Goal: Task Accomplishment & Management: Use online tool/utility

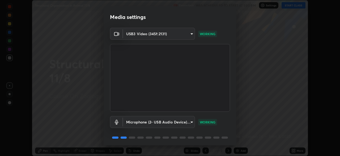
scroll to position [19, 0]
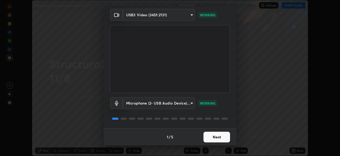
click at [215, 132] on button "Next" at bounding box center [217, 136] width 27 height 11
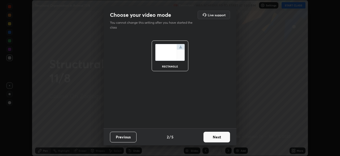
scroll to position [0, 0]
click at [218, 136] on button "Next" at bounding box center [217, 136] width 27 height 11
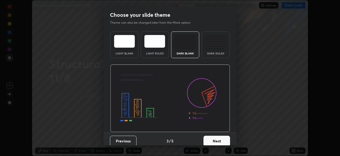
click at [220, 137] on button "Next" at bounding box center [217, 140] width 27 height 11
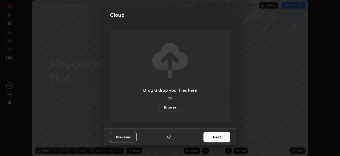
click at [219, 139] on button "Next" at bounding box center [217, 136] width 27 height 11
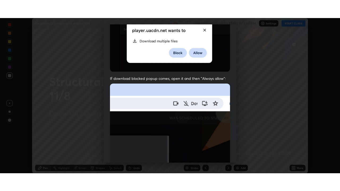
scroll to position [127, 0]
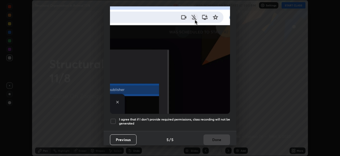
click at [111, 118] on div at bounding box center [113, 121] width 6 height 6
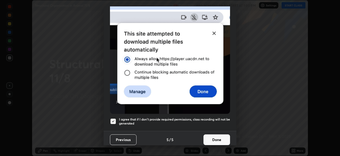
click at [215, 134] on button "Done" at bounding box center [217, 139] width 27 height 11
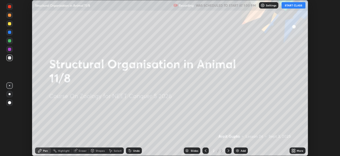
click at [295, 149] on icon at bounding box center [294, 149] width 1 height 1
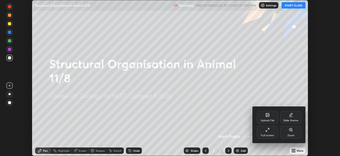
click at [269, 128] on icon at bounding box center [268, 128] width 1 height 1
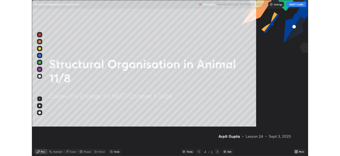
scroll to position [191, 340]
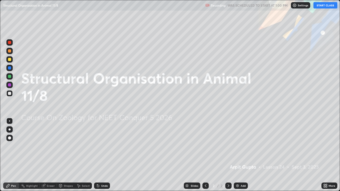
click at [319, 6] on button "START CLASS" at bounding box center [326, 5] width 24 height 6
click at [205, 155] on icon at bounding box center [206, 186] width 4 height 4
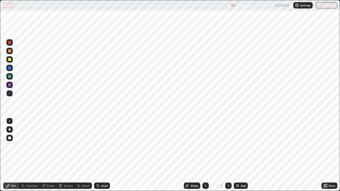
click at [228, 155] on div at bounding box center [228, 186] width 6 height 6
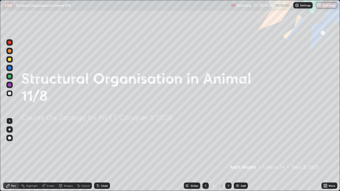
click at [327, 155] on icon at bounding box center [326, 185] width 1 height 1
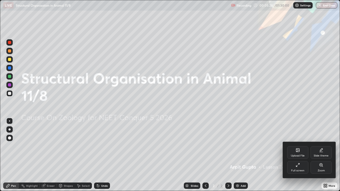
click at [296, 152] on icon at bounding box center [298, 150] width 4 height 4
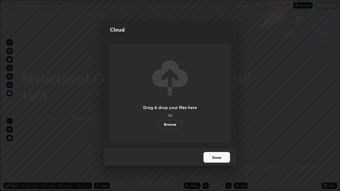
click at [177, 124] on label "Browse" at bounding box center [170, 124] width 24 height 9
click at [158, 124] on input "Browse" at bounding box center [158, 124] width 0 height 9
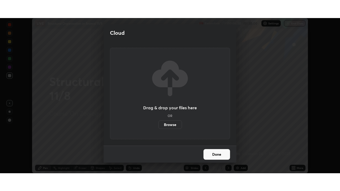
scroll to position [26433, 26248]
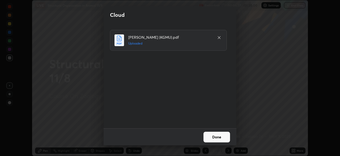
click at [223, 138] on button "Done" at bounding box center [217, 136] width 27 height 11
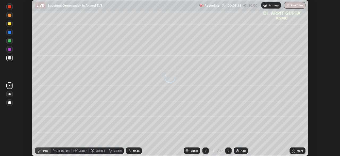
click at [205, 150] on icon at bounding box center [206, 150] width 4 height 4
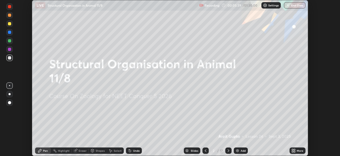
click at [293, 152] on icon at bounding box center [292, 150] width 1 height 1
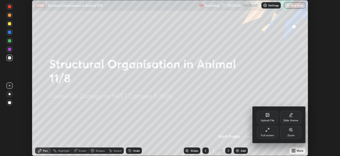
click at [270, 132] on div "Full screen" at bounding box center [267, 131] width 21 height 13
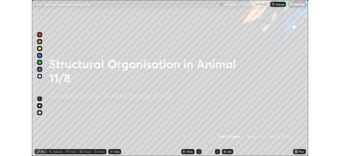
scroll to position [191, 340]
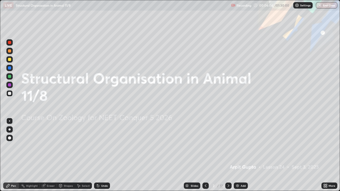
click at [227, 155] on icon at bounding box center [229, 186] width 4 height 4
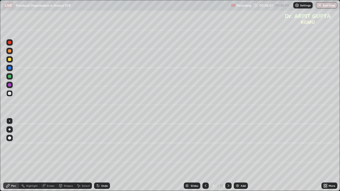
click at [9, 60] on div at bounding box center [9, 59] width 3 height 3
click at [11, 138] on div at bounding box center [9, 138] width 3 height 3
click at [10, 51] on div at bounding box center [9, 50] width 3 height 3
click at [9, 130] on div at bounding box center [10, 130] width 2 height 2
click at [10, 62] on div at bounding box center [9, 59] width 6 height 6
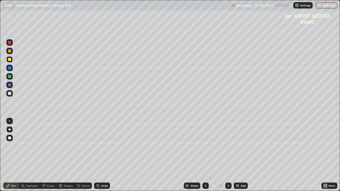
click at [9, 94] on div at bounding box center [9, 93] width 3 height 3
click at [11, 59] on div at bounding box center [9, 59] width 6 height 6
click at [11, 52] on div at bounding box center [9, 50] width 3 height 3
click at [10, 77] on div at bounding box center [9, 76] width 3 height 3
click at [7, 59] on div at bounding box center [9, 59] width 6 height 6
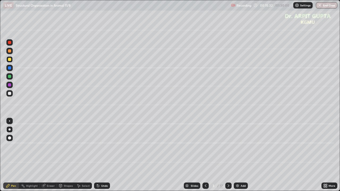
click at [12, 52] on div at bounding box center [9, 51] width 6 height 6
click at [9, 95] on div at bounding box center [9, 93] width 3 height 3
click at [229, 155] on icon at bounding box center [229, 186] width 4 height 4
click at [10, 77] on div at bounding box center [9, 76] width 3 height 3
click at [10, 94] on div at bounding box center [9, 93] width 3 height 3
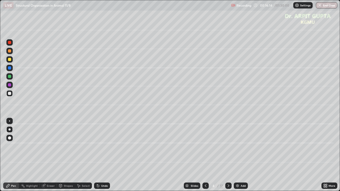
click at [97, 155] on div "Undo" at bounding box center [102, 186] width 16 height 6
click at [10, 60] on div at bounding box center [9, 59] width 3 height 3
click at [10, 136] on div at bounding box center [9, 138] width 6 height 6
click at [10, 51] on div at bounding box center [9, 50] width 3 height 3
click at [10, 130] on div at bounding box center [10, 130] width 2 height 2
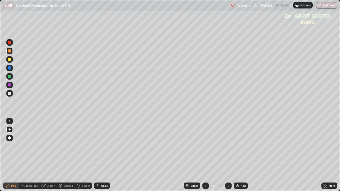
click at [9, 43] on div at bounding box center [9, 42] width 3 height 3
click at [10, 139] on div at bounding box center [9, 138] width 3 height 3
click at [10, 94] on div at bounding box center [9, 93] width 3 height 3
click at [99, 155] on icon at bounding box center [98, 186] width 4 height 4
click at [10, 129] on div at bounding box center [10, 130] width 2 height 2
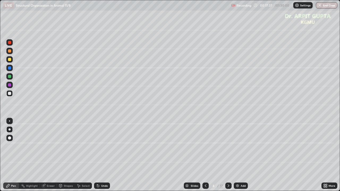
click at [12, 77] on div at bounding box center [9, 76] width 6 height 6
click at [10, 94] on div at bounding box center [9, 93] width 3 height 3
click at [11, 52] on div at bounding box center [9, 50] width 3 height 3
click at [107, 155] on div "Undo" at bounding box center [102, 186] width 16 height 6
click at [7, 68] on div at bounding box center [9, 68] width 6 height 6
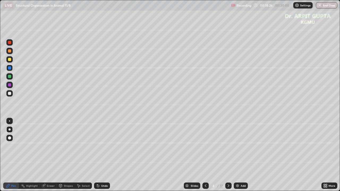
click at [10, 123] on div at bounding box center [9, 121] width 6 height 6
click at [10, 95] on div at bounding box center [9, 93] width 3 height 3
click at [12, 131] on div at bounding box center [9, 130] width 6 height 6
click at [99, 155] on icon at bounding box center [98, 186] width 4 height 4
click at [101, 155] on div "Undo" at bounding box center [104, 186] width 7 height 3
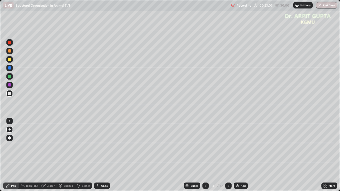
click at [227, 155] on icon at bounding box center [229, 186] width 4 height 4
click at [11, 61] on div at bounding box center [9, 59] width 6 height 6
click at [10, 52] on div at bounding box center [9, 50] width 3 height 3
click at [11, 137] on div at bounding box center [9, 138] width 6 height 6
click at [12, 93] on div at bounding box center [9, 93] width 6 height 6
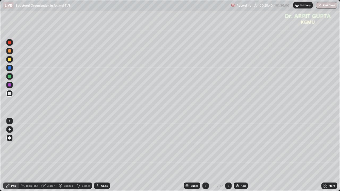
click at [11, 94] on div at bounding box center [9, 93] width 6 height 6
click at [98, 155] on icon at bounding box center [98, 186] width 4 height 4
click at [9, 132] on div at bounding box center [9, 130] width 6 height 6
click at [103, 155] on div "Undo" at bounding box center [102, 186] width 16 height 6
click at [100, 155] on div "Undo" at bounding box center [102, 186] width 16 height 6
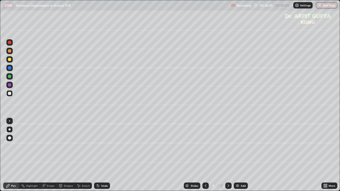
click at [52, 155] on div "Eraser" at bounding box center [51, 186] width 8 height 3
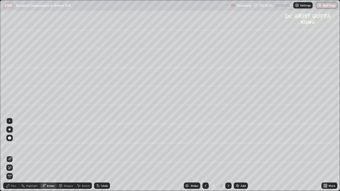
click at [100, 155] on div "Undo" at bounding box center [102, 186] width 16 height 6
click at [17, 155] on div "Pen" at bounding box center [11, 186] width 16 height 6
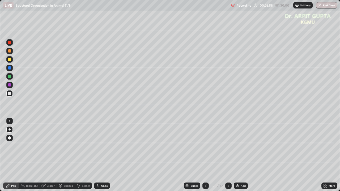
click at [98, 155] on icon at bounding box center [98, 186] width 2 height 2
click at [10, 86] on div at bounding box center [9, 84] width 3 height 3
click at [231, 155] on div at bounding box center [228, 186] width 6 height 6
click at [11, 59] on div at bounding box center [9, 59] width 3 height 3
click at [97, 155] on icon at bounding box center [97, 185] width 1 height 1
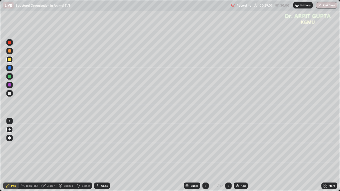
click at [96, 155] on div "Undo" at bounding box center [102, 186] width 16 height 6
click at [205, 155] on icon at bounding box center [206, 186] width 4 height 4
click at [228, 155] on icon at bounding box center [229, 186] width 2 height 3
click at [208, 155] on div at bounding box center [206, 186] width 6 height 6
click at [227, 155] on icon at bounding box center [229, 186] width 4 height 4
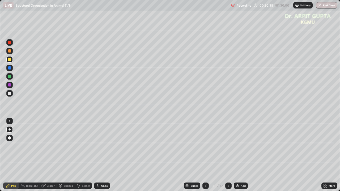
click at [9, 94] on div at bounding box center [9, 93] width 3 height 3
click at [69, 155] on div "Shapes" at bounding box center [68, 186] width 9 height 3
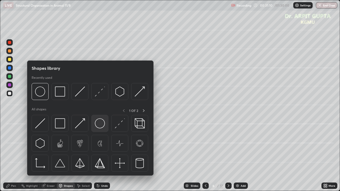
click at [101, 125] on img at bounding box center [100, 124] width 10 height 10
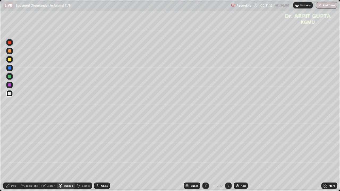
click at [11, 52] on div at bounding box center [9, 50] width 3 height 3
click at [97, 155] on icon at bounding box center [98, 186] width 2 height 2
click at [12, 61] on div at bounding box center [9, 59] width 6 height 6
click at [16, 155] on div "Pen" at bounding box center [13, 186] width 5 height 3
click at [9, 123] on div at bounding box center [9, 121] width 6 height 6
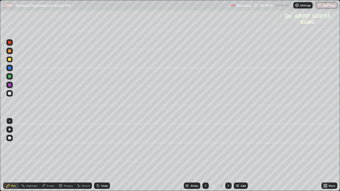
click at [65, 155] on div "Shapes" at bounding box center [68, 186] width 9 height 3
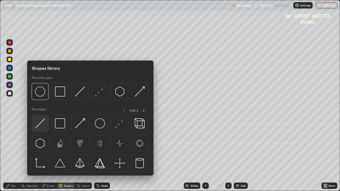
click at [41, 124] on img at bounding box center [40, 124] width 10 height 10
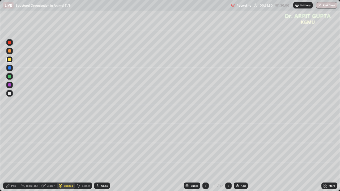
click at [98, 155] on icon at bounding box center [98, 186] width 2 height 2
click at [8, 95] on div at bounding box center [9, 93] width 3 height 3
click at [14, 155] on div "Pen" at bounding box center [13, 186] width 5 height 3
click at [10, 131] on div at bounding box center [9, 130] width 6 height 6
click at [103, 155] on div "Undo" at bounding box center [104, 186] width 7 height 3
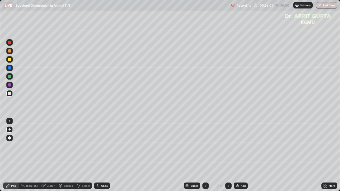
click at [10, 60] on div at bounding box center [9, 59] width 3 height 3
click at [10, 94] on div at bounding box center [9, 93] width 3 height 3
click at [105, 155] on div "Undo" at bounding box center [104, 186] width 7 height 3
click at [11, 77] on div at bounding box center [9, 76] width 3 height 3
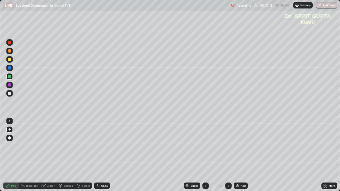
click at [10, 85] on div at bounding box center [9, 84] width 3 height 3
click at [325, 155] on icon at bounding box center [326, 186] width 4 height 4
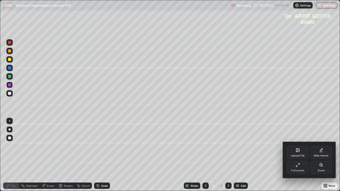
click at [304, 155] on div "Full screen" at bounding box center [297, 167] width 21 height 13
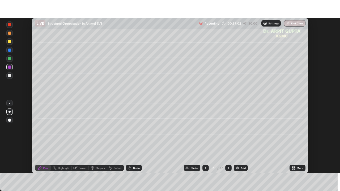
scroll to position [26433, 26248]
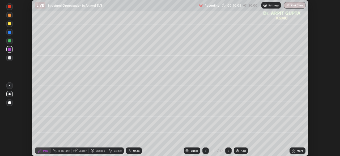
click at [295, 149] on icon at bounding box center [294, 149] width 1 height 1
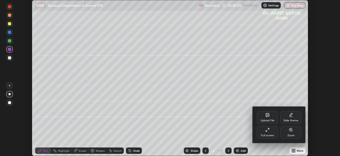
click at [270, 132] on div "Full screen" at bounding box center [267, 131] width 21 height 13
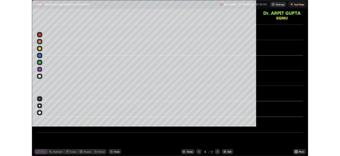
scroll to position [191, 340]
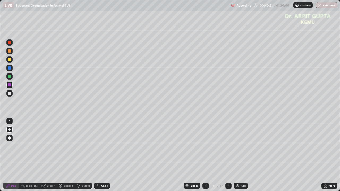
click at [228, 155] on icon at bounding box center [229, 186] width 2 height 3
click at [204, 155] on icon at bounding box center [206, 186] width 4 height 4
click at [229, 155] on icon at bounding box center [229, 186] width 4 height 4
click at [10, 61] on div at bounding box center [9, 59] width 3 height 3
click at [10, 138] on div at bounding box center [9, 138] width 3 height 3
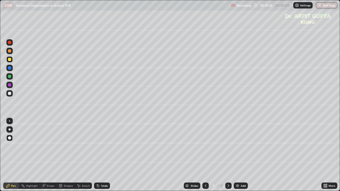
click at [11, 77] on div at bounding box center [9, 76] width 3 height 3
click at [9, 127] on div at bounding box center [9, 130] width 6 height 6
click at [10, 70] on div at bounding box center [9, 68] width 6 height 6
click at [10, 92] on div at bounding box center [9, 93] width 3 height 3
click at [10, 131] on div at bounding box center [10, 130] width 2 height 2
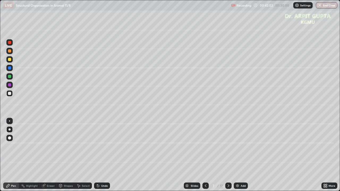
click at [10, 77] on div at bounding box center [9, 76] width 3 height 3
click at [99, 155] on icon at bounding box center [98, 186] width 4 height 4
click at [9, 94] on div at bounding box center [9, 93] width 3 height 3
click at [97, 155] on icon at bounding box center [98, 186] width 2 height 2
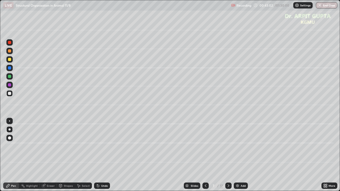
click at [97, 155] on icon at bounding box center [98, 186] width 2 height 2
click at [9, 60] on div at bounding box center [9, 59] width 3 height 3
click at [10, 78] on div at bounding box center [9, 76] width 3 height 3
click at [9, 94] on div at bounding box center [9, 93] width 3 height 3
click at [11, 86] on div at bounding box center [9, 84] width 3 height 3
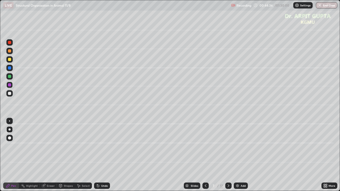
click at [10, 77] on div at bounding box center [9, 76] width 3 height 3
click at [10, 61] on div at bounding box center [9, 59] width 3 height 3
click at [96, 155] on icon at bounding box center [98, 186] width 4 height 4
click at [99, 155] on icon at bounding box center [98, 186] width 4 height 4
click at [47, 155] on div "Eraser" at bounding box center [51, 186] width 8 height 3
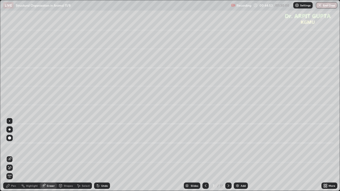
click at [15, 155] on div "Pen" at bounding box center [13, 186] width 5 height 3
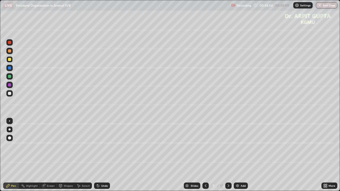
click at [11, 94] on div at bounding box center [9, 93] width 3 height 3
click at [10, 121] on div at bounding box center [9, 121] width 1 height 1
click at [9, 50] on div at bounding box center [9, 50] width 3 height 3
click at [9, 130] on div at bounding box center [10, 130] width 2 height 2
click at [10, 92] on div at bounding box center [9, 93] width 3 height 3
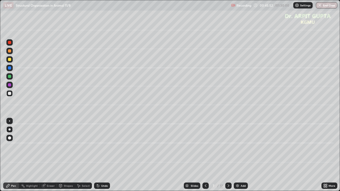
click at [9, 78] on div at bounding box center [9, 76] width 3 height 3
click at [11, 59] on div at bounding box center [9, 59] width 6 height 6
click at [100, 155] on div "Undo" at bounding box center [102, 186] width 16 height 6
click at [11, 95] on div at bounding box center [9, 93] width 6 height 6
click at [228, 155] on icon at bounding box center [229, 186] width 4 height 4
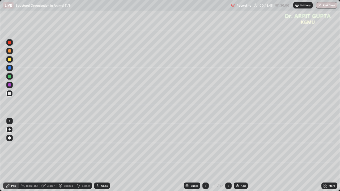
click at [100, 155] on div "Undo" at bounding box center [102, 186] width 16 height 6
click at [101, 155] on div "Undo" at bounding box center [102, 186] width 16 height 6
click at [100, 155] on div "Undo" at bounding box center [102, 186] width 16 height 6
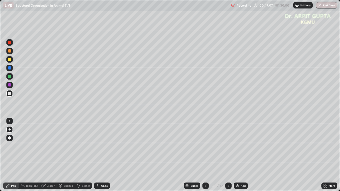
click at [11, 61] on div at bounding box center [9, 59] width 6 height 6
click at [10, 93] on div at bounding box center [9, 93] width 3 height 3
click at [10, 85] on div at bounding box center [9, 84] width 3 height 3
click at [12, 77] on div at bounding box center [9, 76] width 6 height 6
click at [10, 61] on div at bounding box center [9, 59] width 3 height 3
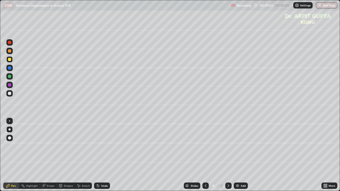
click at [101, 155] on div "Undo" at bounding box center [101, 186] width 18 height 11
click at [103, 155] on div "Undo" at bounding box center [102, 186] width 16 height 6
click at [108, 155] on div "Undo" at bounding box center [102, 186] width 16 height 6
click at [107, 155] on div "Undo" at bounding box center [102, 186] width 16 height 6
click at [98, 155] on icon at bounding box center [98, 186] width 4 height 4
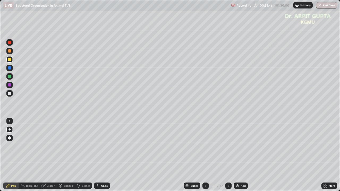
click at [55, 155] on div "Eraser" at bounding box center [48, 186] width 17 height 6
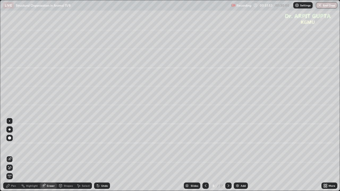
click at [16, 155] on div "Pen" at bounding box center [11, 186] width 16 height 6
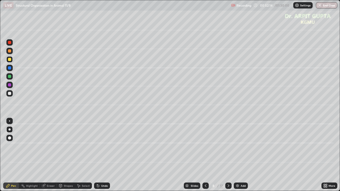
click at [10, 95] on div at bounding box center [9, 93] width 3 height 3
click at [9, 52] on div at bounding box center [9, 50] width 3 height 3
click at [12, 85] on div at bounding box center [9, 85] width 6 height 6
click at [106, 155] on div "Undo" at bounding box center [102, 186] width 16 height 6
click at [10, 77] on div at bounding box center [9, 76] width 3 height 3
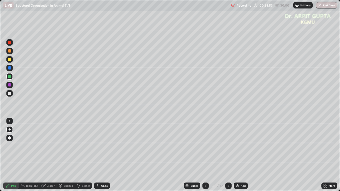
click at [51, 155] on div "Eraser" at bounding box center [51, 186] width 8 height 3
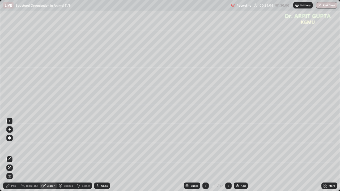
click at [19, 155] on div "Pen" at bounding box center [11, 186] width 16 height 6
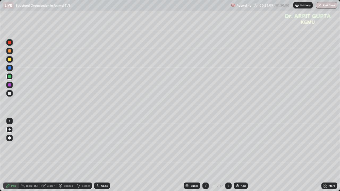
click at [227, 155] on icon at bounding box center [229, 186] width 4 height 4
click at [10, 60] on div at bounding box center [9, 59] width 3 height 3
click at [8, 138] on div at bounding box center [9, 138] width 3 height 3
click at [99, 155] on div "Undo" at bounding box center [102, 186] width 16 height 6
click at [53, 155] on div "Eraser" at bounding box center [51, 186] width 8 height 3
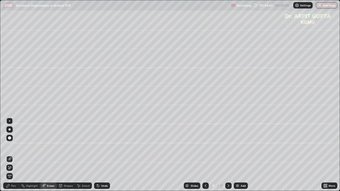
click at [13, 155] on div "Pen" at bounding box center [13, 186] width 5 height 3
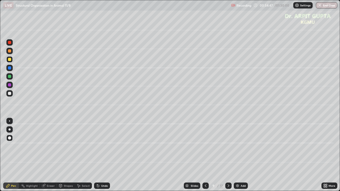
click at [10, 76] on div at bounding box center [9, 76] width 3 height 3
click at [9, 129] on div at bounding box center [10, 130] width 2 height 2
click at [9, 52] on div at bounding box center [9, 50] width 3 height 3
click at [9, 94] on div at bounding box center [9, 93] width 3 height 3
click at [10, 129] on div at bounding box center [10, 130] width 2 height 2
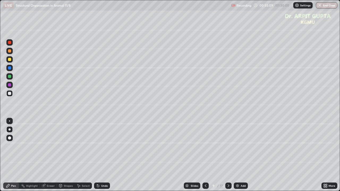
click at [9, 51] on div at bounding box center [9, 50] width 3 height 3
click at [104, 155] on div "Undo" at bounding box center [102, 186] width 16 height 6
click at [103, 155] on div "Undo" at bounding box center [102, 186] width 16 height 6
click at [103, 155] on div "Undo" at bounding box center [104, 186] width 7 height 3
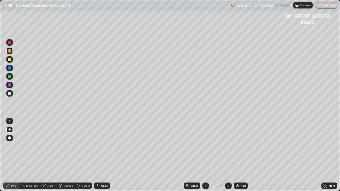
click at [103, 155] on div "Undo" at bounding box center [104, 186] width 7 height 3
click at [9, 94] on div at bounding box center [9, 93] width 3 height 3
click at [10, 77] on div at bounding box center [9, 76] width 3 height 3
click at [103, 155] on div "Undo" at bounding box center [104, 186] width 7 height 3
click at [101, 155] on div "Undo" at bounding box center [104, 186] width 7 height 3
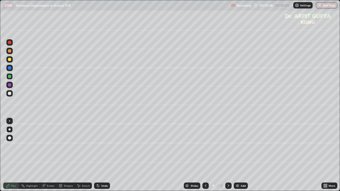
click at [68, 155] on div "Shapes" at bounding box center [68, 186] width 9 height 3
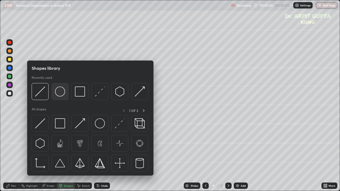
click at [66, 94] on div at bounding box center [60, 91] width 17 height 17
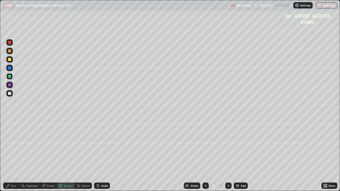
click at [15, 155] on div "Pen" at bounding box center [11, 186] width 16 height 6
click at [9, 94] on div at bounding box center [9, 93] width 3 height 3
click at [10, 69] on div at bounding box center [9, 67] width 3 height 3
click at [10, 122] on div at bounding box center [9, 121] width 1 height 1
click at [100, 155] on div "Undo" at bounding box center [102, 186] width 16 height 6
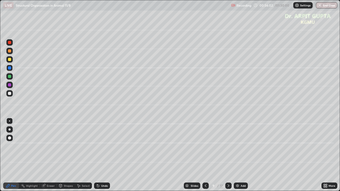
click at [102, 155] on div "Undo" at bounding box center [104, 186] width 7 height 3
click at [9, 129] on div at bounding box center [10, 130] width 2 height 2
click at [11, 137] on div at bounding box center [9, 138] width 3 height 3
click at [9, 129] on div at bounding box center [10, 130] width 2 height 2
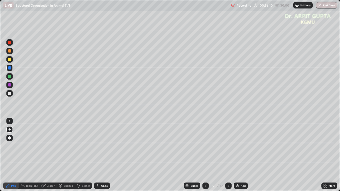
click at [10, 60] on div at bounding box center [9, 59] width 3 height 3
click at [10, 52] on div at bounding box center [9, 50] width 3 height 3
click at [10, 121] on div at bounding box center [9, 121] width 1 height 1
click at [9, 128] on div at bounding box center [9, 130] width 6 height 6
click at [10, 77] on div at bounding box center [9, 76] width 3 height 3
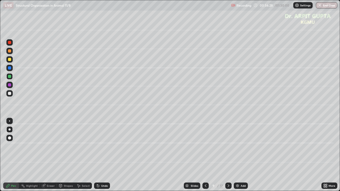
click at [9, 60] on div at bounding box center [9, 59] width 3 height 3
click at [99, 155] on div "Undo" at bounding box center [102, 186] width 16 height 6
click at [97, 155] on icon at bounding box center [98, 186] width 2 height 2
click at [10, 93] on div at bounding box center [9, 93] width 3 height 3
click at [11, 85] on div at bounding box center [9, 84] width 3 height 3
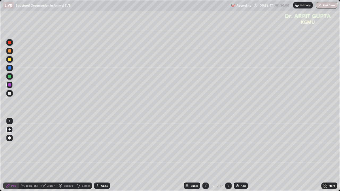
click at [10, 52] on div at bounding box center [9, 50] width 3 height 3
click at [12, 85] on div at bounding box center [9, 85] width 6 height 6
click at [99, 155] on icon at bounding box center [98, 186] width 4 height 4
click at [104, 155] on div "Undo" at bounding box center [102, 186] width 16 height 6
click at [11, 45] on div at bounding box center [9, 42] width 6 height 6
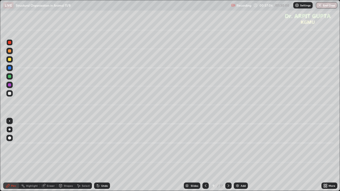
click at [12, 138] on div at bounding box center [9, 138] width 6 height 6
click at [10, 95] on div at bounding box center [9, 93] width 3 height 3
click at [10, 51] on div at bounding box center [9, 50] width 3 height 3
click at [9, 93] on div at bounding box center [9, 93] width 3 height 3
click at [10, 94] on div at bounding box center [9, 93] width 3 height 3
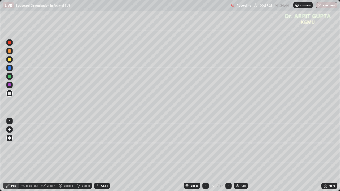
click at [10, 129] on div at bounding box center [10, 130] width 2 height 2
click at [10, 69] on div at bounding box center [9, 67] width 3 height 3
click at [102, 155] on div "Undo" at bounding box center [102, 186] width 16 height 6
click at [102, 155] on div "Undo" at bounding box center [104, 186] width 7 height 3
click at [100, 155] on div "Undo" at bounding box center [102, 186] width 16 height 6
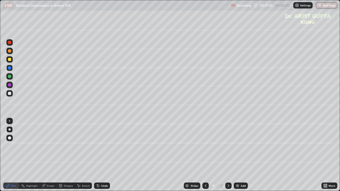
click at [97, 155] on icon at bounding box center [98, 186] width 2 height 2
click at [12, 93] on div at bounding box center [9, 93] width 6 height 6
click at [97, 155] on icon at bounding box center [97, 185] width 1 height 1
click at [101, 155] on div "Undo" at bounding box center [104, 186] width 7 height 3
click at [205, 155] on icon at bounding box center [206, 186] width 2 height 3
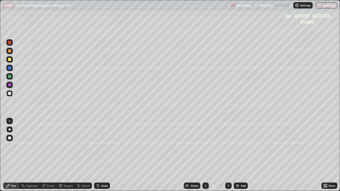
click at [228, 155] on icon at bounding box center [229, 186] width 4 height 4
click at [97, 155] on icon at bounding box center [97, 185] width 1 height 1
click at [100, 155] on div "Undo" at bounding box center [102, 186] width 16 height 6
click at [12, 77] on div at bounding box center [9, 76] width 6 height 6
click at [11, 86] on div at bounding box center [9, 85] width 6 height 6
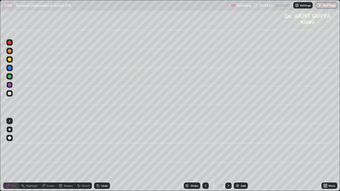
click at [10, 95] on div at bounding box center [9, 93] width 3 height 3
click at [100, 155] on div "Undo" at bounding box center [102, 186] width 16 height 6
click at [107, 155] on div "Undo" at bounding box center [104, 186] width 7 height 3
click at [104, 155] on div "Undo" at bounding box center [104, 186] width 7 height 3
click at [205, 155] on icon at bounding box center [206, 186] width 4 height 4
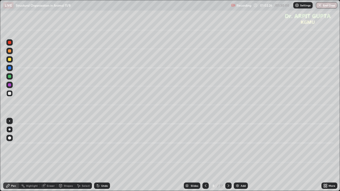
click at [205, 155] on icon at bounding box center [206, 186] width 4 height 4
click at [229, 155] on icon at bounding box center [229, 186] width 4 height 4
click at [231, 155] on div at bounding box center [228, 186] width 6 height 6
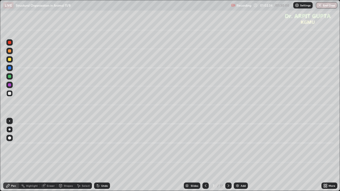
click at [228, 155] on icon at bounding box center [229, 186] width 4 height 4
click at [10, 60] on div at bounding box center [9, 59] width 3 height 3
click at [10, 85] on div at bounding box center [9, 84] width 3 height 3
click at [10, 93] on div at bounding box center [9, 93] width 3 height 3
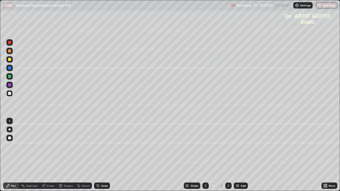
click at [101, 155] on div "Undo" at bounding box center [104, 186] width 7 height 3
click at [51, 155] on div "Eraser" at bounding box center [51, 186] width 8 height 3
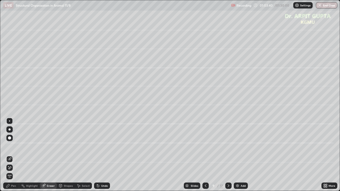
click at [18, 155] on div "Pen" at bounding box center [11, 186] width 16 height 6
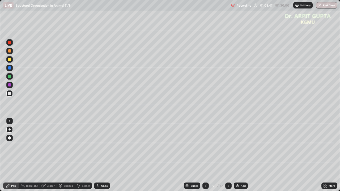
click at [9, 86] on div at bounding box center [9, 84] width 3 height 3
click at [10, 77] on div at bounding box center [9, 76] width 3 height 3
click at [12, 94] on div at bounding box center [9, 93] width 6 height 6
click at [97, 155] on div "Undo" at bounding box center [102, 186] width 16 height 6
click at [325, 155] on icon at bounding box center [326, 186] width 4 height 4
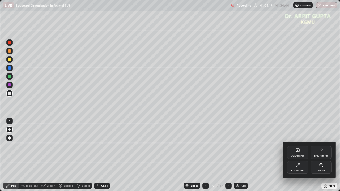
click at [298, 153] on div "Upload File" at bounding box center [297, 153] width 21 height 13
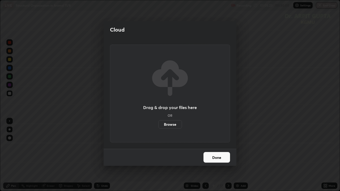
click at [170, 124] on label "Browse" at bounding box center [170, 124] width 24 height 9
click at [158, 124] on input "Browse" at bounding box center [158, 124] width 0 height 9
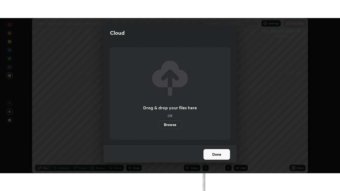
scroll to position [26433, 26248]
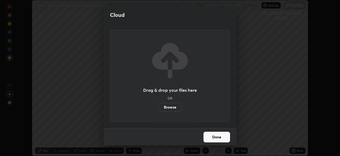
click at [210, 139] on button "Done" at bounding box center [217, 136] width 27 height 11
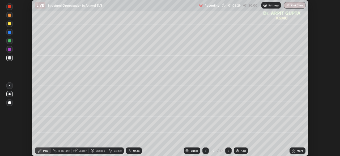
click at [293, 149] on icon at bounding box center [292, 149] width 1 height 1
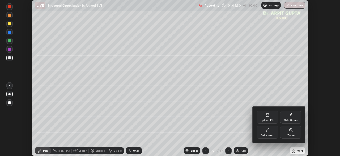
click at [270, 133] on div "Full screen" at bounding box center [267, 131] width 21 height 13
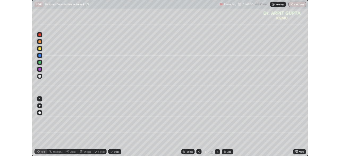
scroll to position [191, 340]
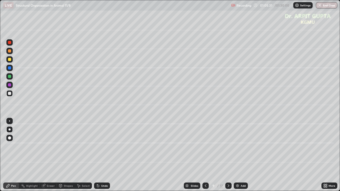
click at [324, 155] on icon at bounding box center [326, 186] width 4 height 4
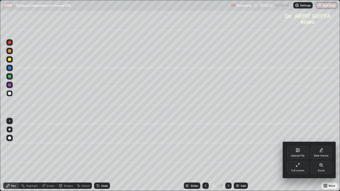
click at [298, 152] on icon at bounding box center [298, 151] width 3 height 2
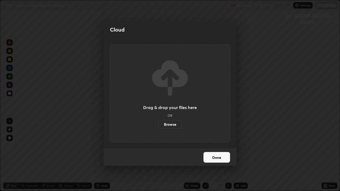
click at [169, 126] on label "Browse" at bounding box center [170, 124] width 24 height 9
click at [158, 126] on input "Browse" at bounding box center [158, 124] width 0 height 9
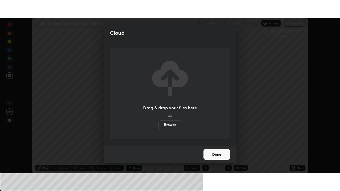
scroll to position [26433, 26248]
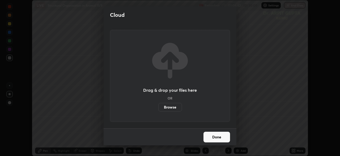
click at [217, 139] on button "Done" at bounding box center [217, 136] width 27 height 11
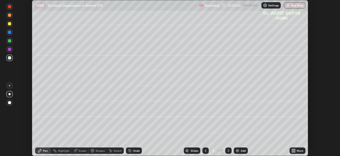
click at [293, 149] on icon at bounding box center [292, 149] width 1 height 1
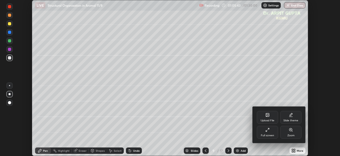
click at [271, 134] on div "Full screen" at bounding box center [267, 135] width 13 height 3
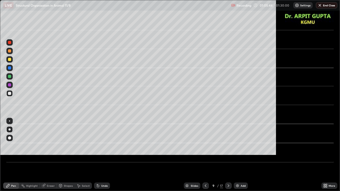
scroll to position [191, 340]
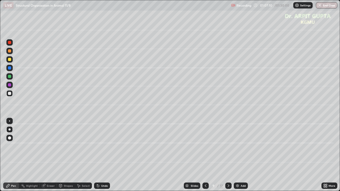
click at [336, 155] on div "More" at bounding box center [330, 186] width 16 height 6
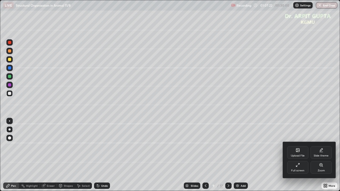
click at [315, 36] on div at bounding box center [170, 95] width 340 height 191
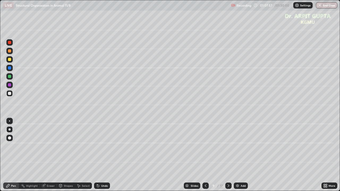
click at [228, 155] on icon at bounding box center [229, 186] width 4 height 4
click at [11, 52] on div at bounding box center [9, 50] width 3 height 3
click at [205, 155] on icon at bounding box center [206, 186] width 4 height 4
click at [206, 155] on icon at bounding box center [206, 186] width 2 height 3
click at [227, 155] on icon at bounding box center [229, 186] width 4 height 4
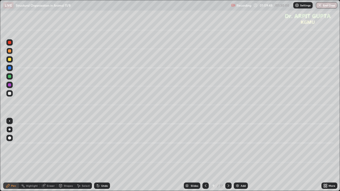
click at [230, 155] on div at bounding box center [228, 186] width 6 height 6
click at [104, 155] on div "Undo" at bounding box center [104, 186] width 7 height 3
click at [10, 96] on div at bounding box center [9, 93] width 6 height 6
click at [205, 155] on icon at bounding box center [206, 186] width 4 height 4
click at [206, 155] on icon at bounding box center [206, 186] width 4 height 4
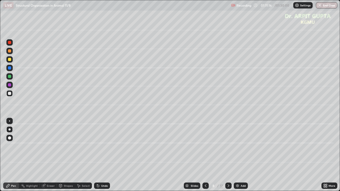
click at [205, 155] on icon at bounding box center [206, 186] width 2 height 3
click at [228, 155] on icon at bounding box center [229, 186] width 4 height 4
click at [229, 155] on icon at bounding box center [229, 186] width 4 height 4
click at [11, 60] on div at bounding box center [9, 59] width 3 height 3
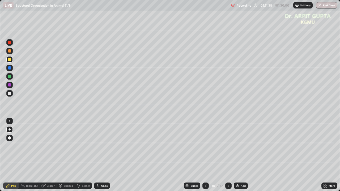
click at [10, 93] on div at bounding box center [9, 93] width 3 height 3
click at [96, 155] on icon at bounding box center [98, 186] width 4 height 4
click at [95, 155] on div "Undo" at bounding box center [102, 186] width 16 height 6
click at [101, 155] on div "Undo" at bounding box center [102, 186] width 16 height 6
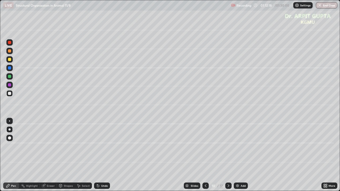
click at [10, 85] on div at bounding box center [9, 84] width 3 height 3
click at [101, 155] on div "Undo" at bounding box center [104, 186] width 7 height 3
click at [10, 95] on div at bounding box center [9, 93] width 3 height 3
click at [206, 155] on icon at bounding box center [206, 186] width 4 height 4
click at [228, 155] on icon at bounding box center [229, 186] width 4 height 4
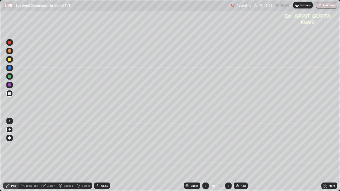
click at [101, 155] on div "Undo" at bounding box center [104, 186] width 7 height 3
click at [11, 60] on div at bounding box center [9, 59] width 3 height 3
click at [11, 78] on div at bounding box center [9, 76] width 3 height 3
click at [107, 155] on div "Undo" at bounding box center [102, 186] width 16 height 6
click at [11, 94] on div at bounding box center [9, 93] width 3 height 3
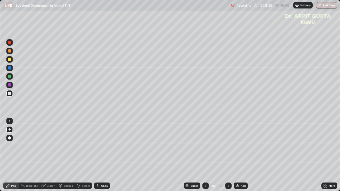
click at [326, 6] on button "End Class" at bounding box center [327, 5] width 22 height 6
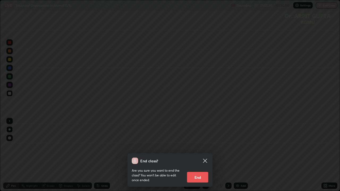
click at [202, 155] on button "End" at bounding box center [197, 177] width 21 height 11
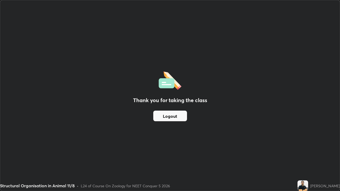
click at [175, 118] on button "Logout" at bounding box center [170, 116] width 34 height 11
